Goal: Information Seeking & Learning: Learn about a topic

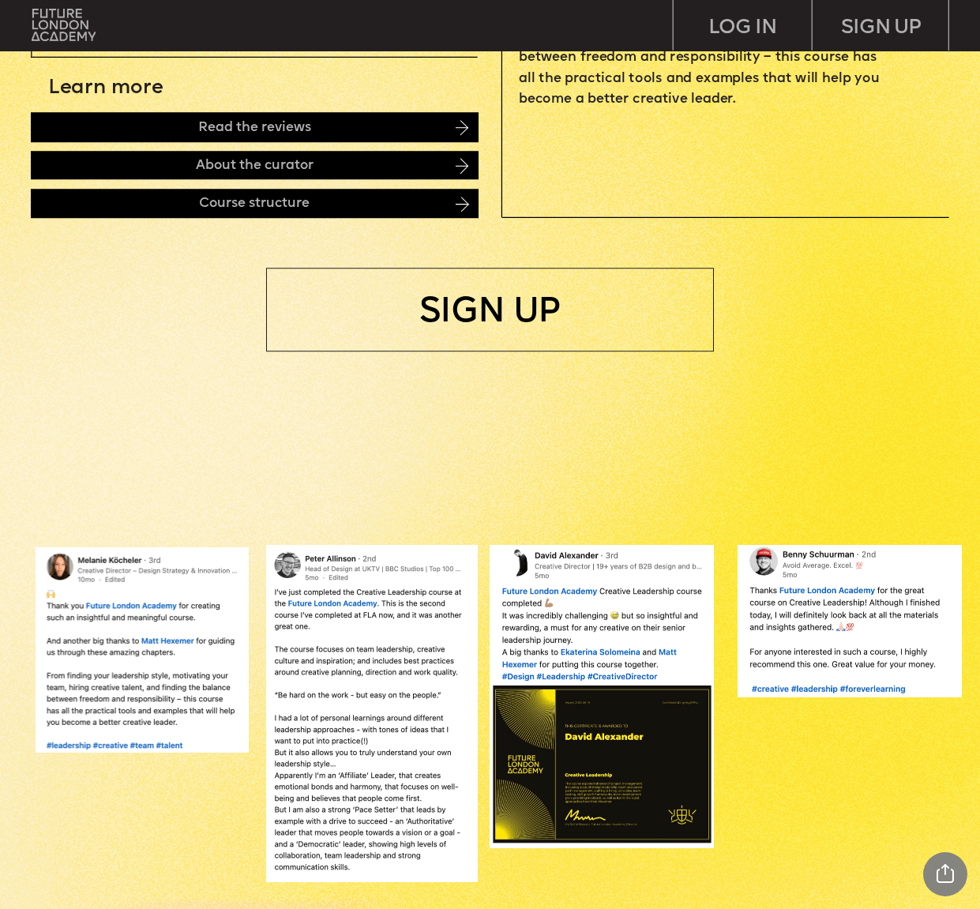
scroll to position [703, 0]
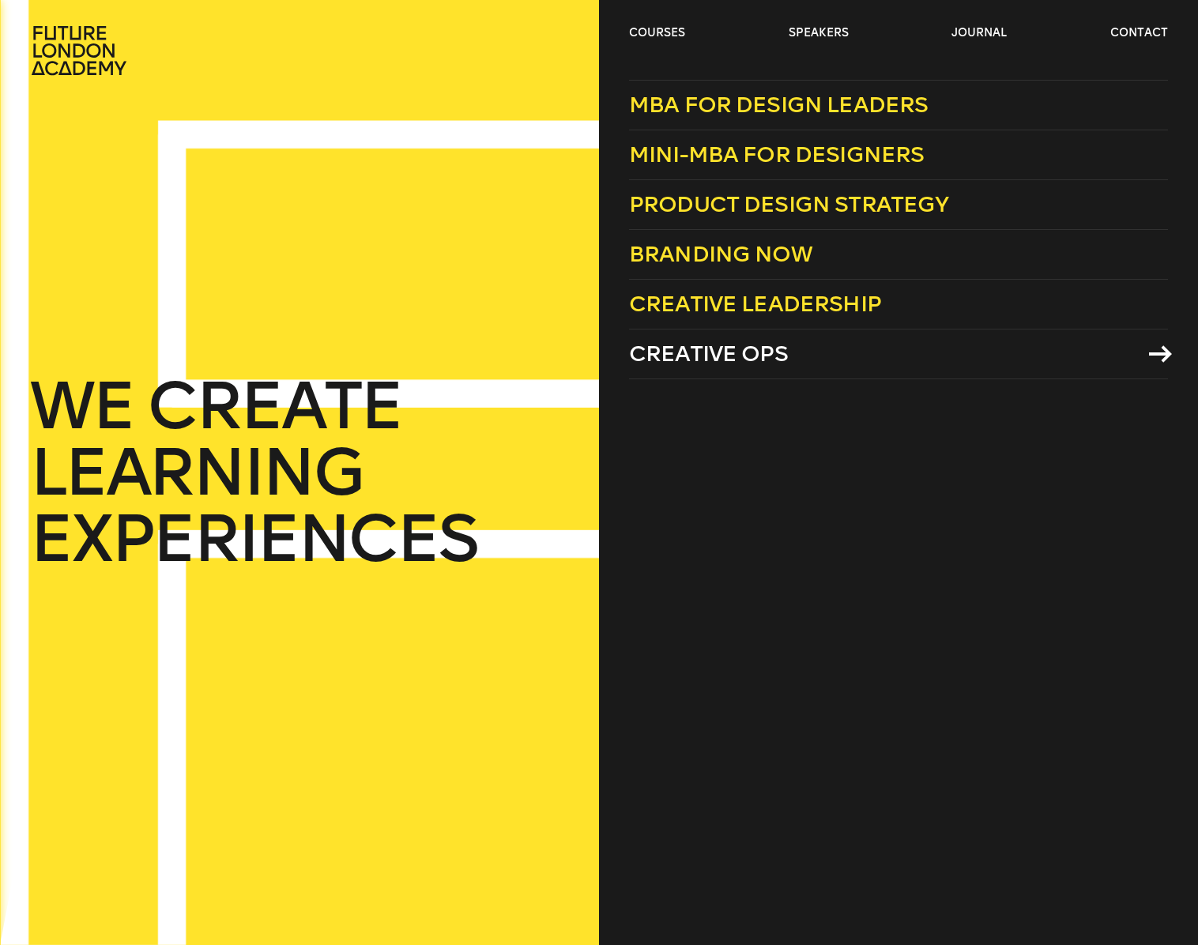
click at [759, 366] on span "Creative Ops" at bounding box center [708, 354] width 159 height 26
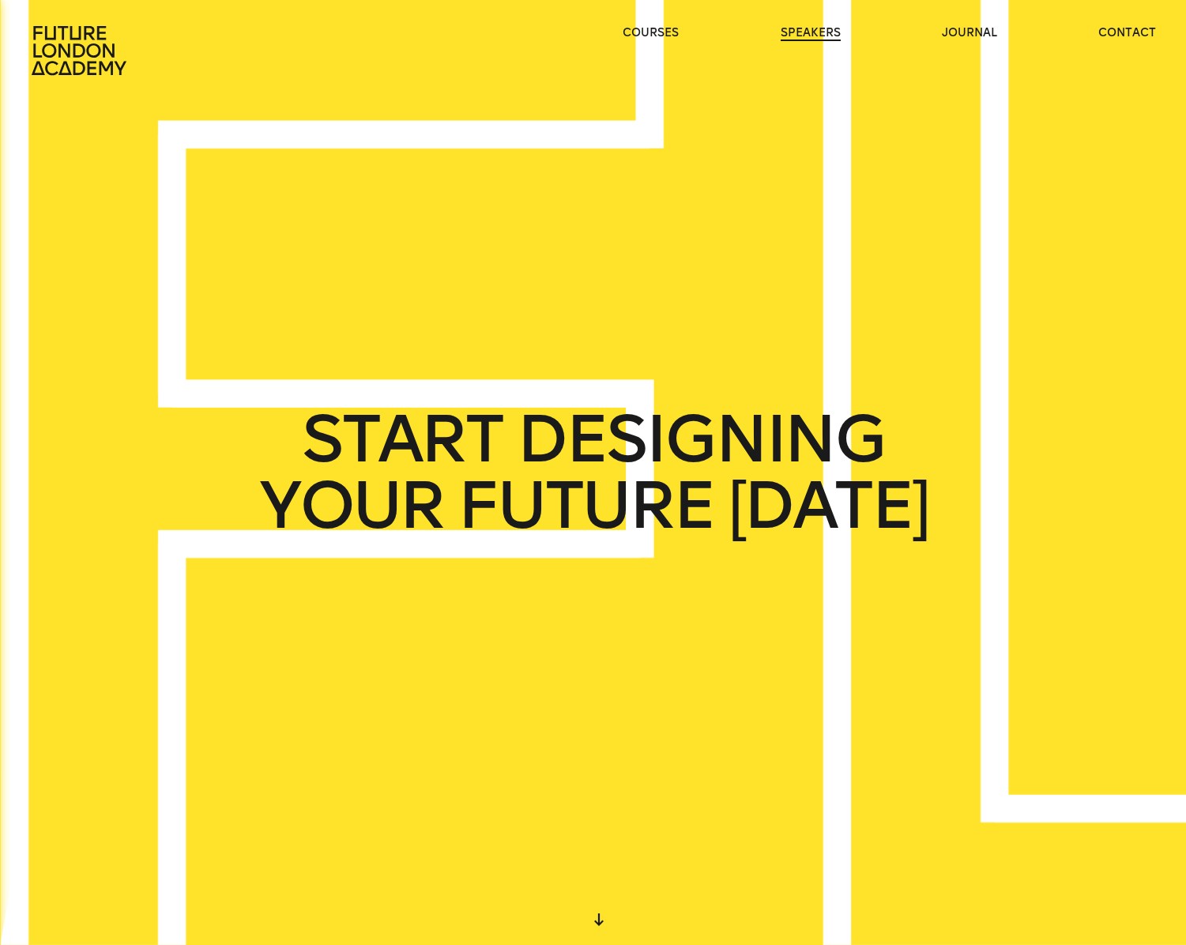
click at [791, 32] on link "speakers" at bounding box center [811, 33] width 60 height 16
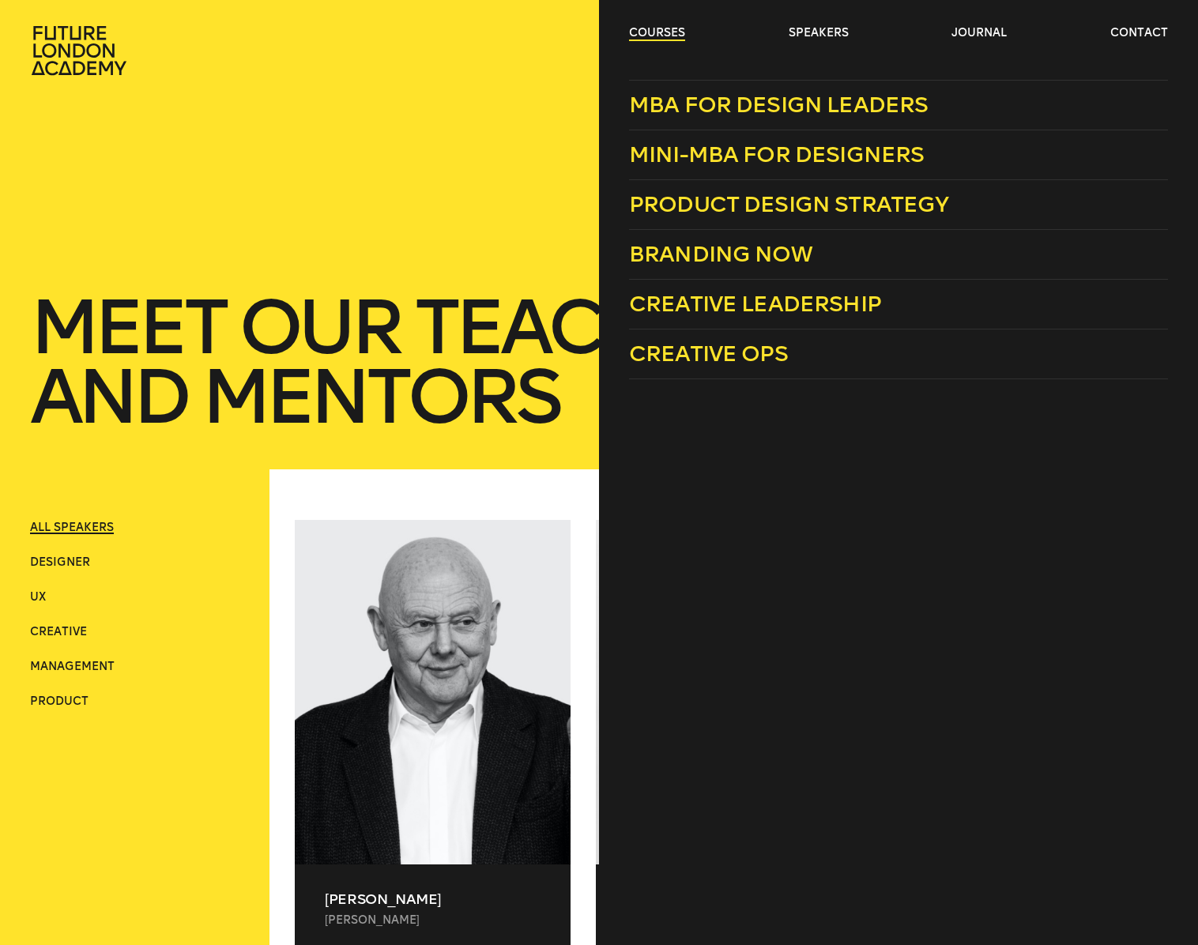
click at [662, 35] on link "courses" at bounding box center [657, 33] width 56 height 16
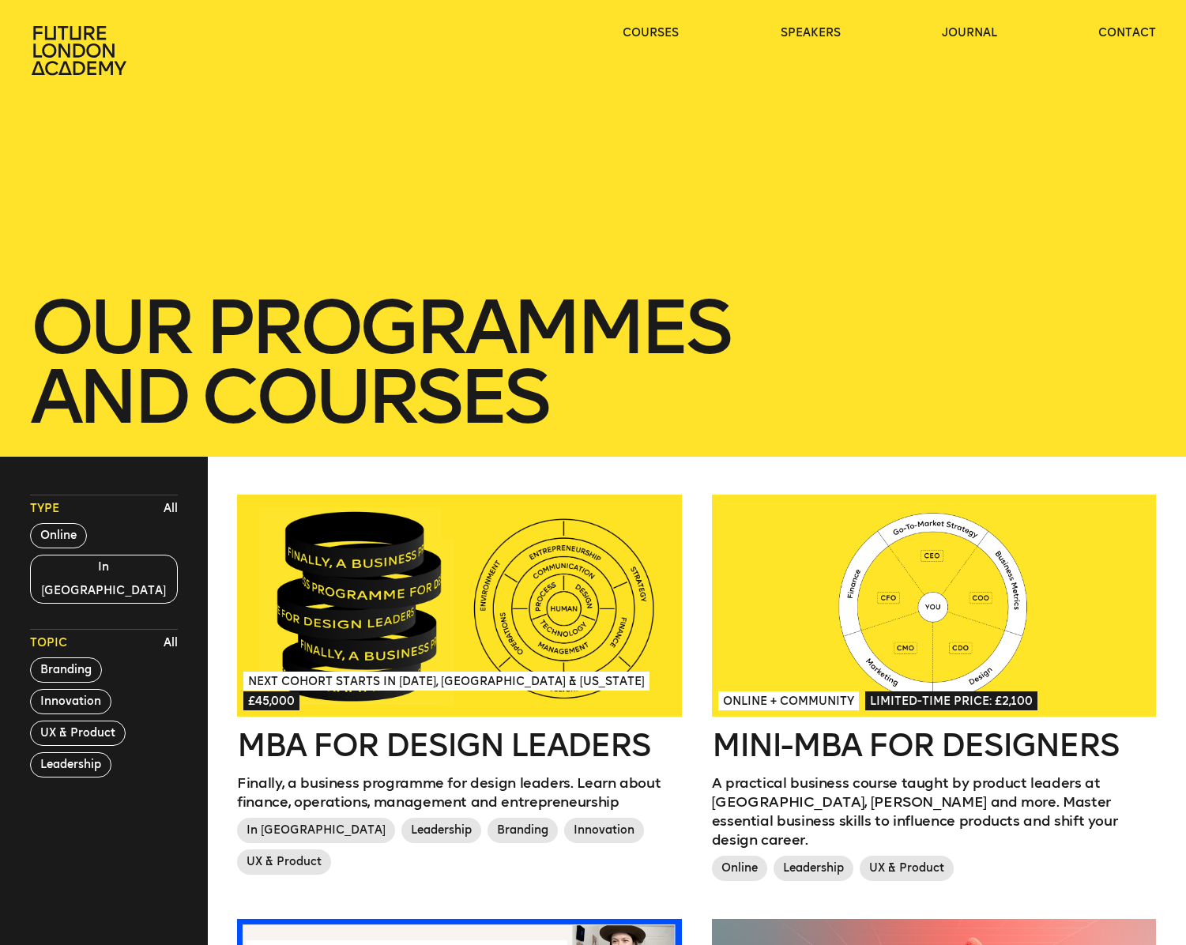
scroll to position [258, 0]
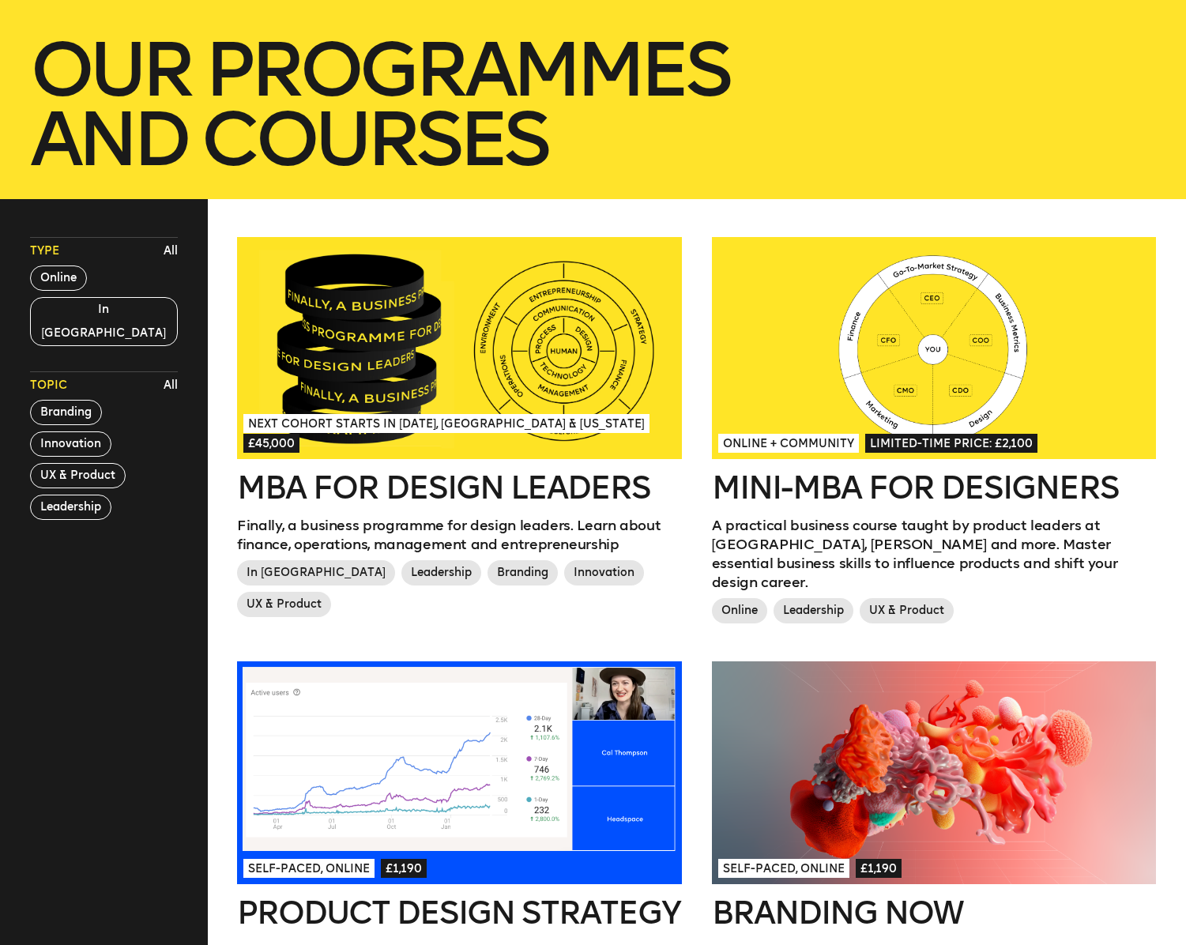
click at [476, 498] on h2 "MBA for Design Leaders" at bounding box center [459, 488] width 445 height 32
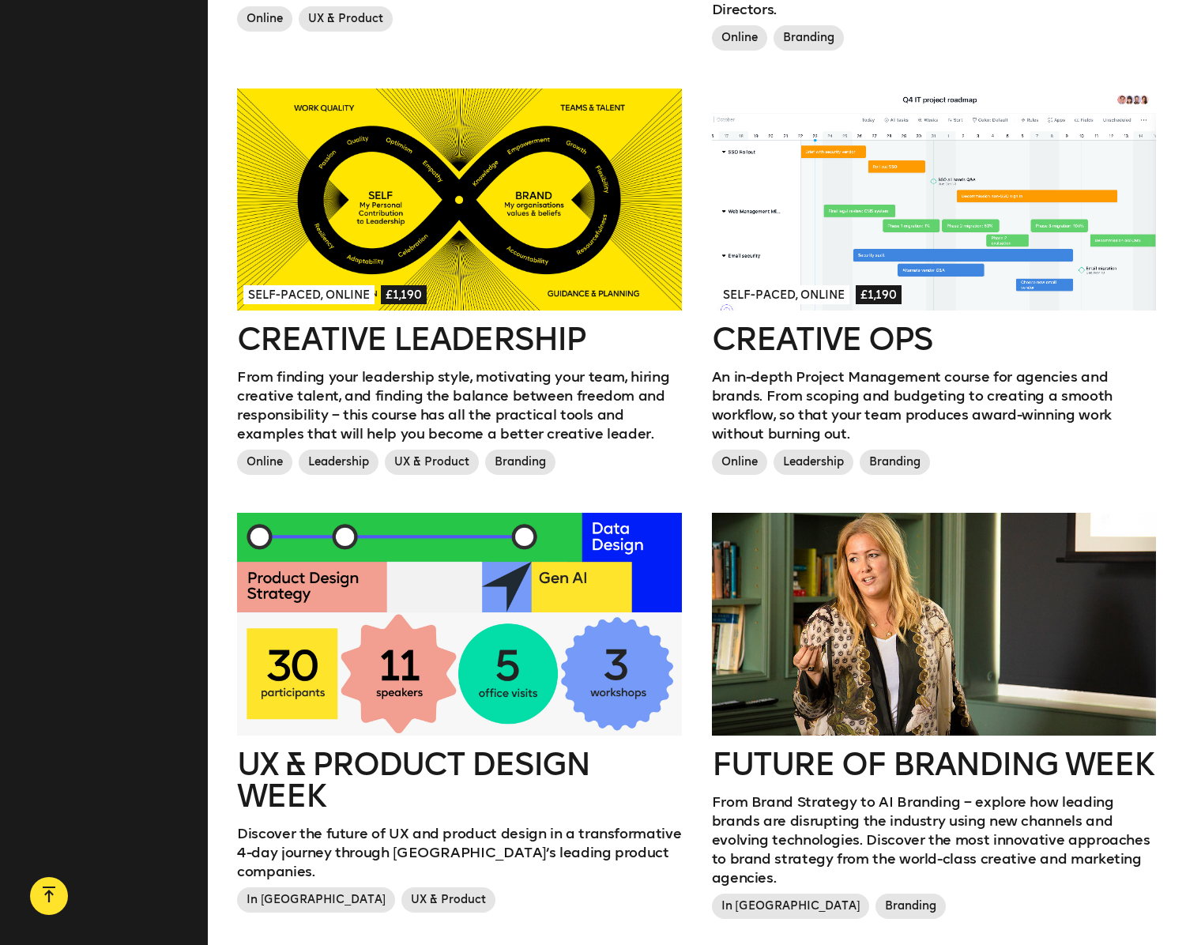
scroll to position [1620, 0]
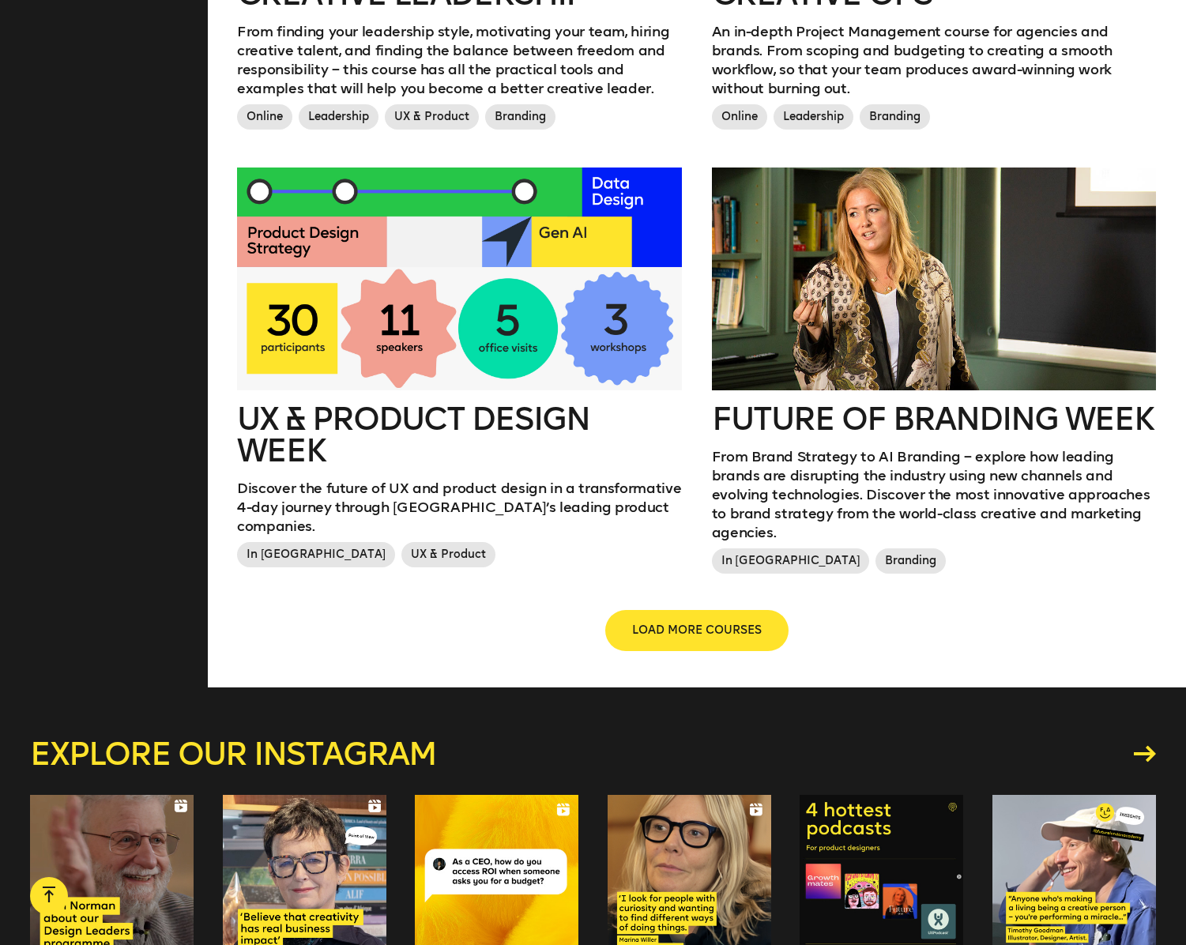
click at [708, 623] on span "LOAD MORE COURSES" at bounding box center [697, 631] width 130 height 16
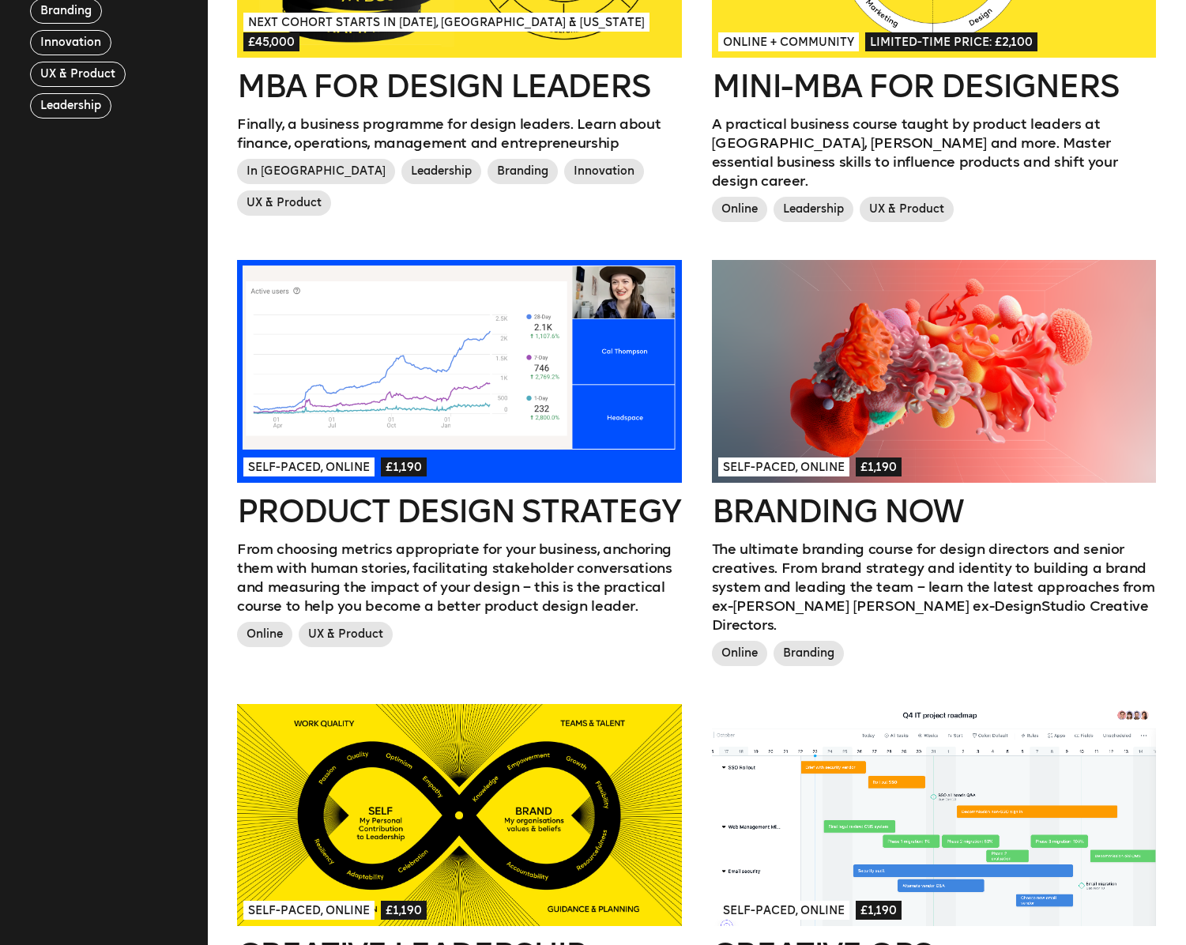
scroll to position [0, 0]
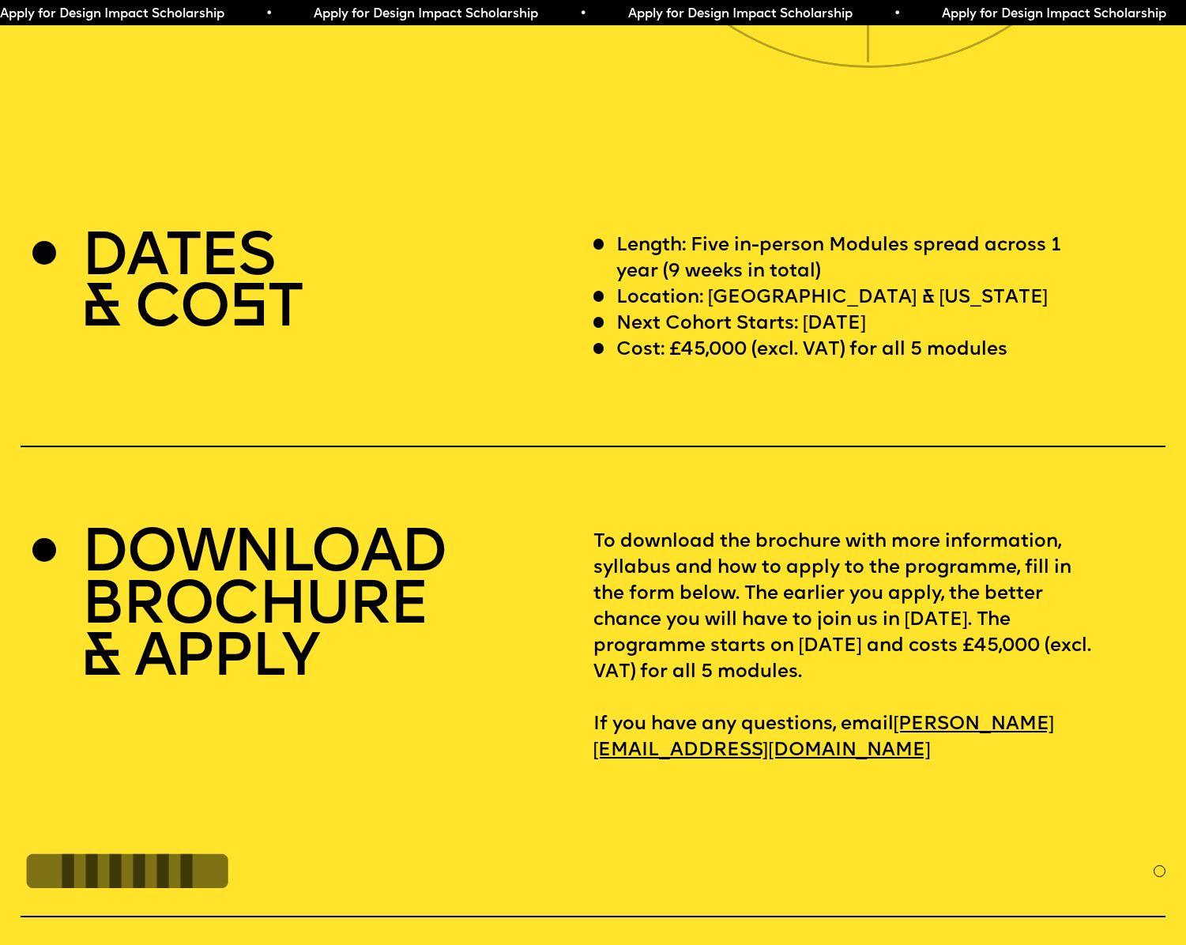
scroll to position [4684, 0]
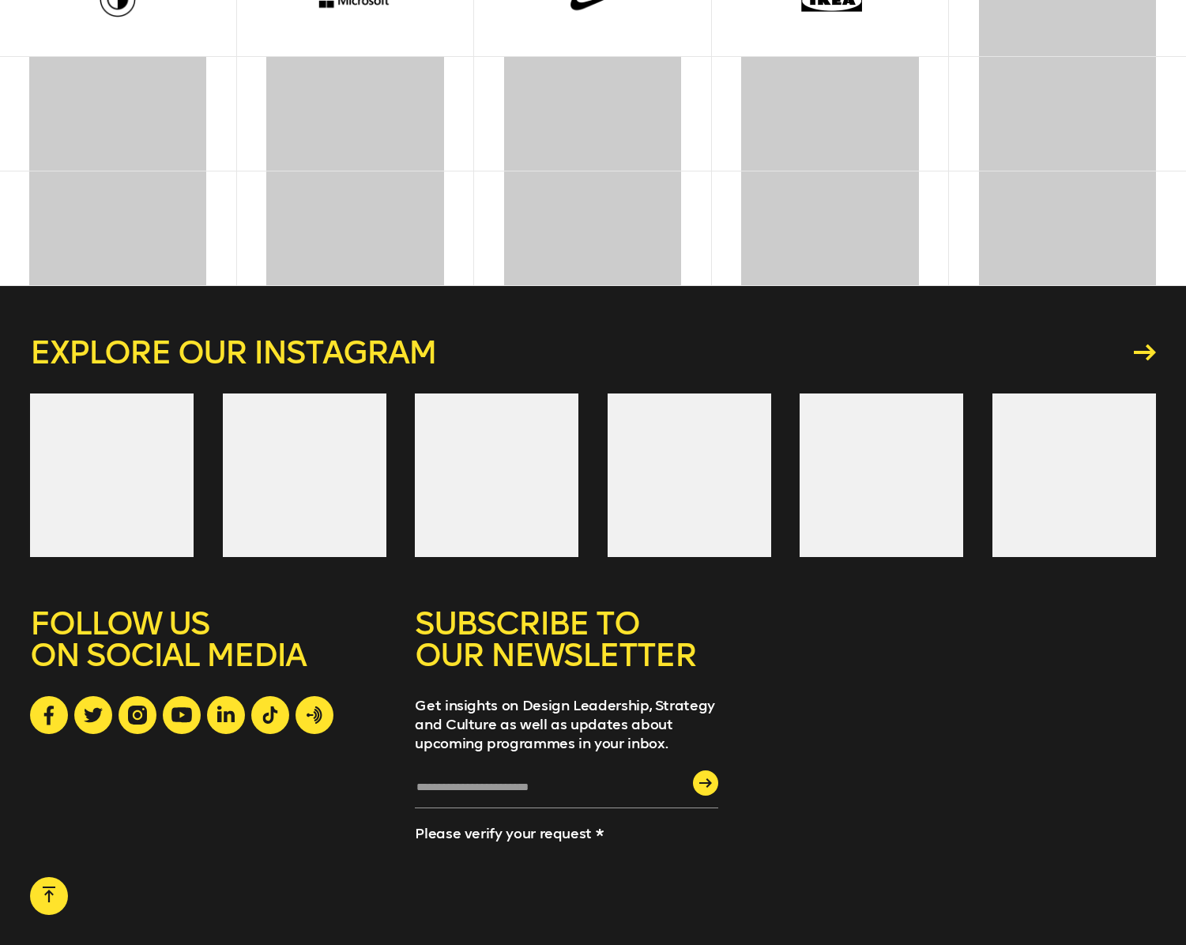
scroll to position [4396, 0]
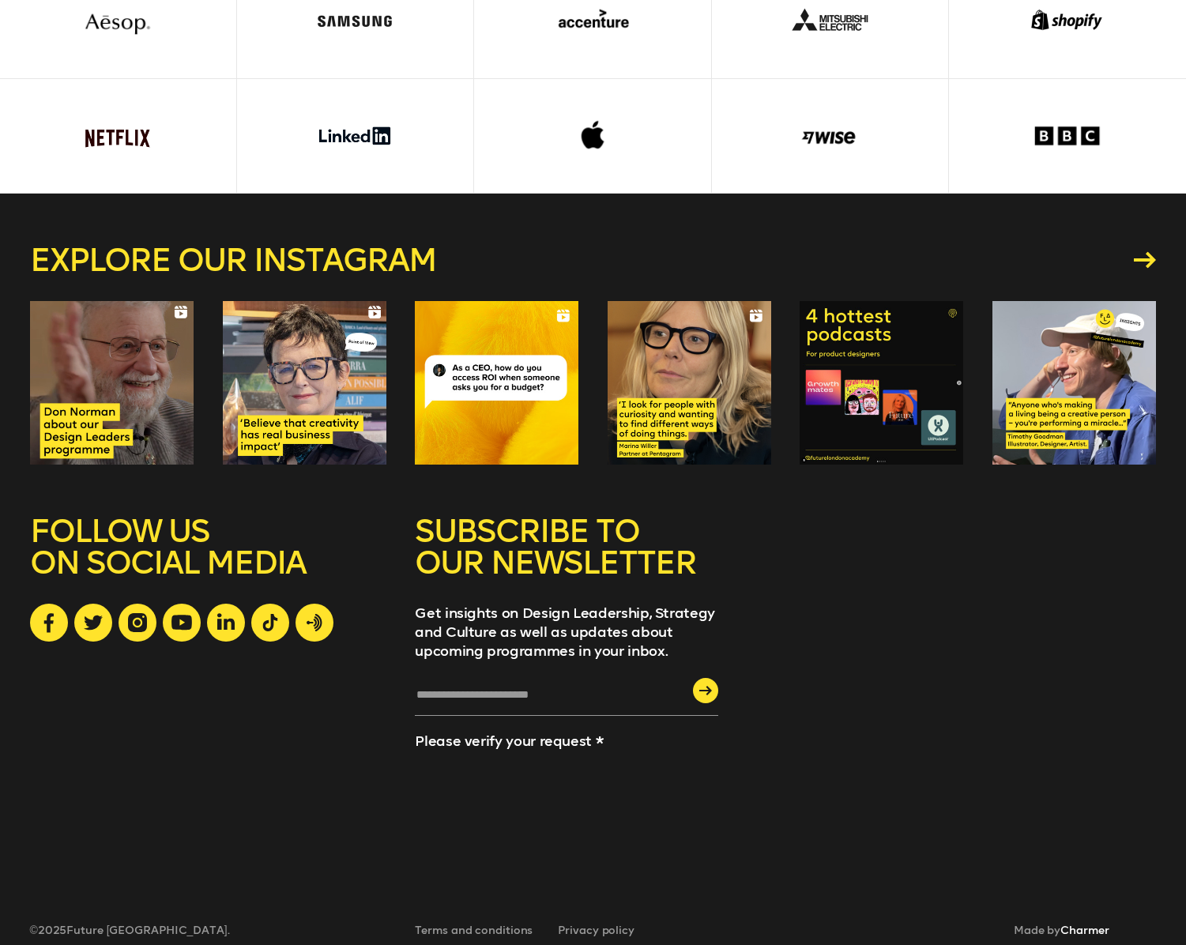
click at [1082, 924] on link "Charmer" at bounding box center [1084, 930] width 48 height 13
